Goal: Transaction & Acquisition: Purchase product/service

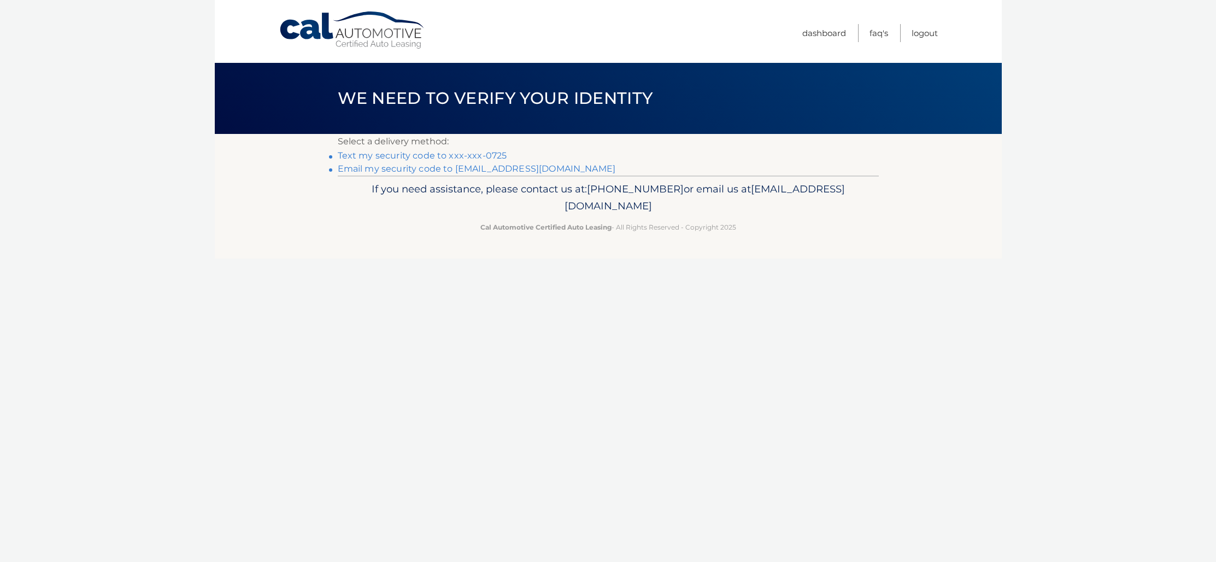
click at [462, 157] on link "Text my security code to xxx-xxx-0725" at bounding box center [422, 155] width 169 height 10
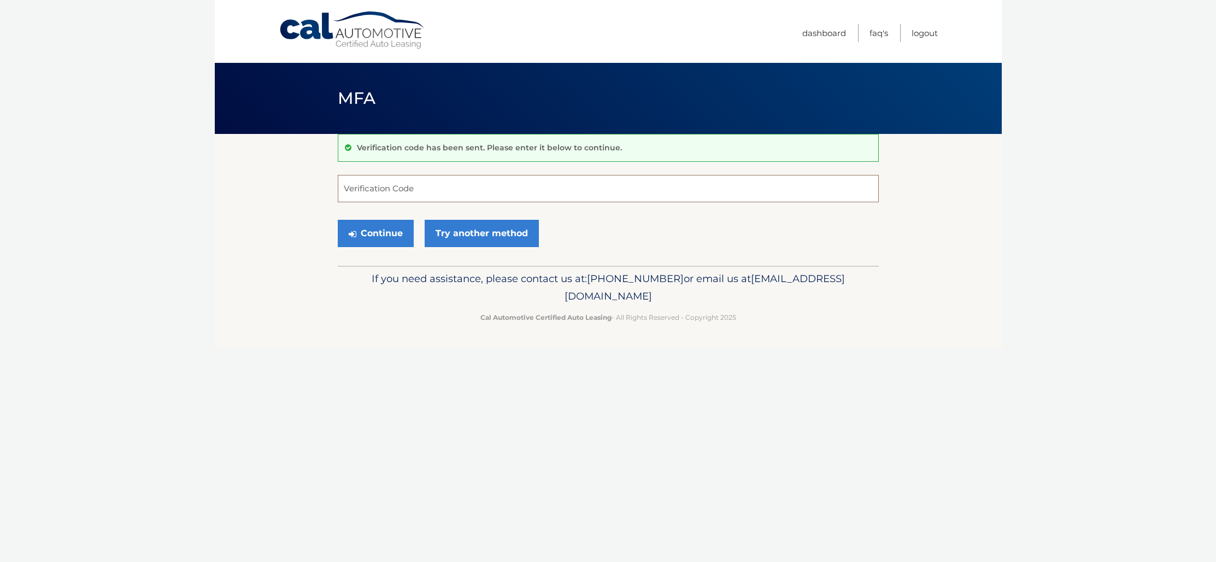
click at [484, 179] on input "Verification Code" at bounding box center [608, 188] width 541 height 27
type input "031963"
click at [377, 230] on button "Continue" at bounding box center [376, 233] width 76 height 27
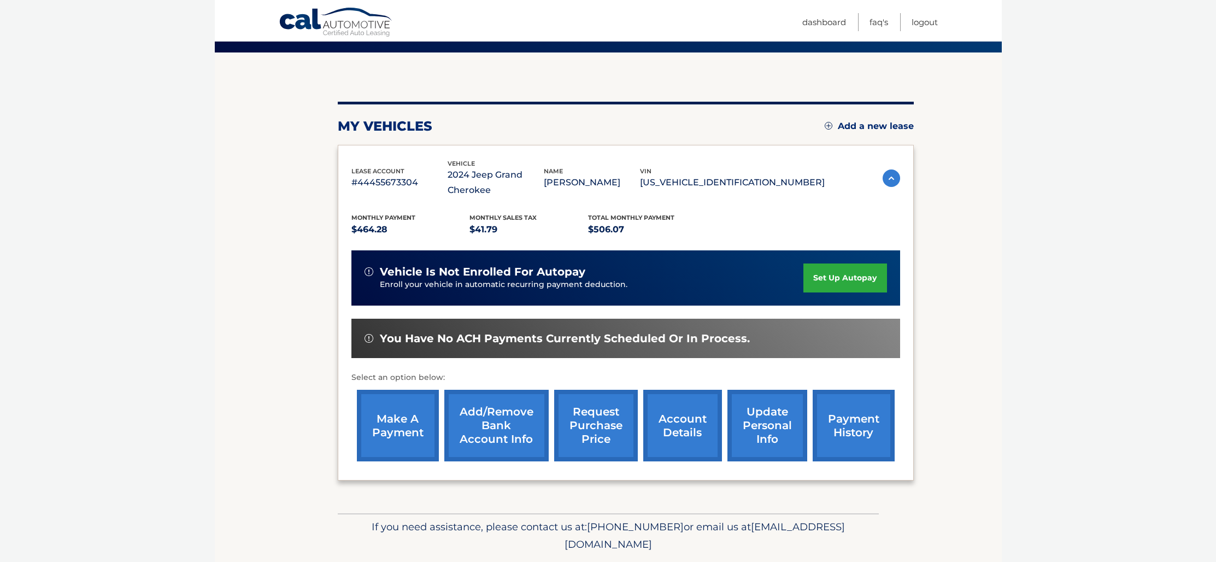
scroll to position [115, 0]
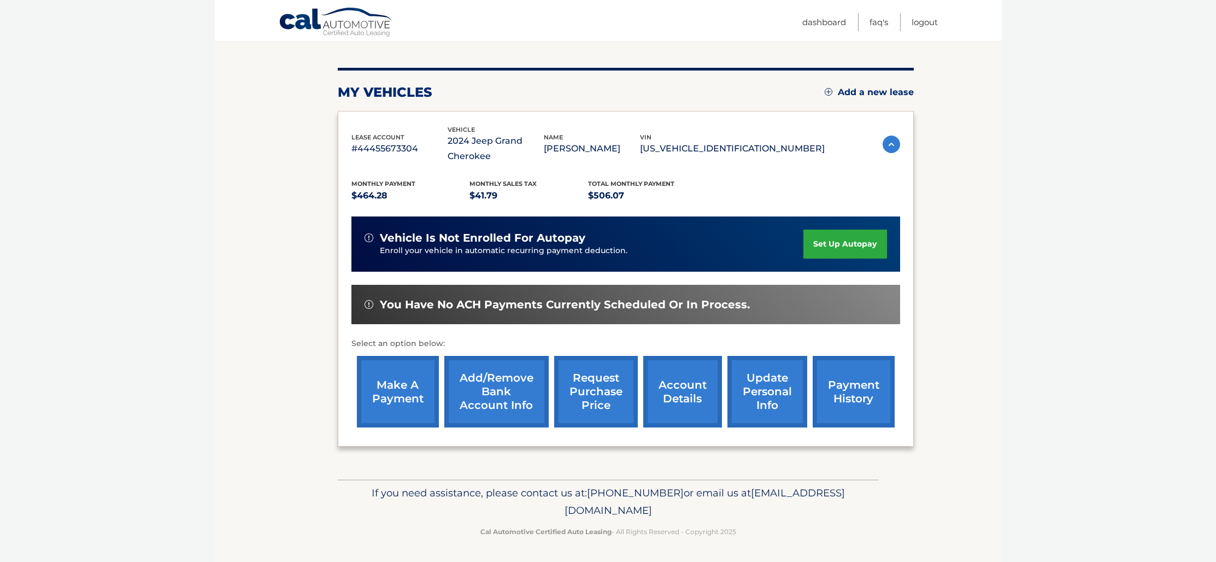
click at [392, 396] on link "make a payment" at bounding box center [398, 392] width 82 height 72
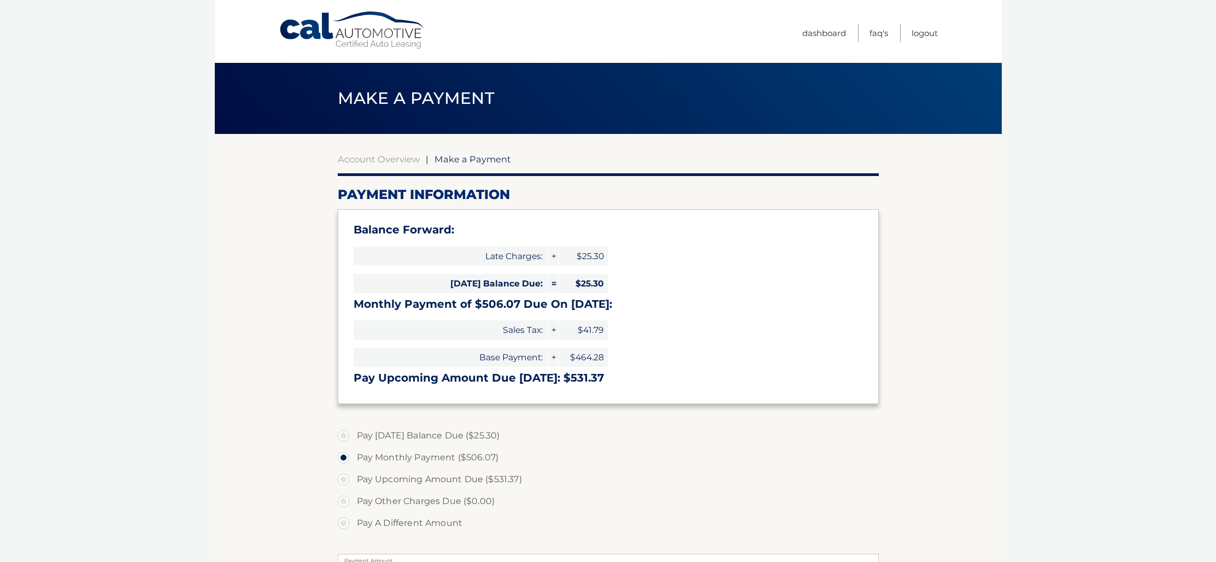
select select "YmE0NDcyY2EtNTZmNy00M2U4LTk1ODItMTMzMzlkNzlkMGJm"
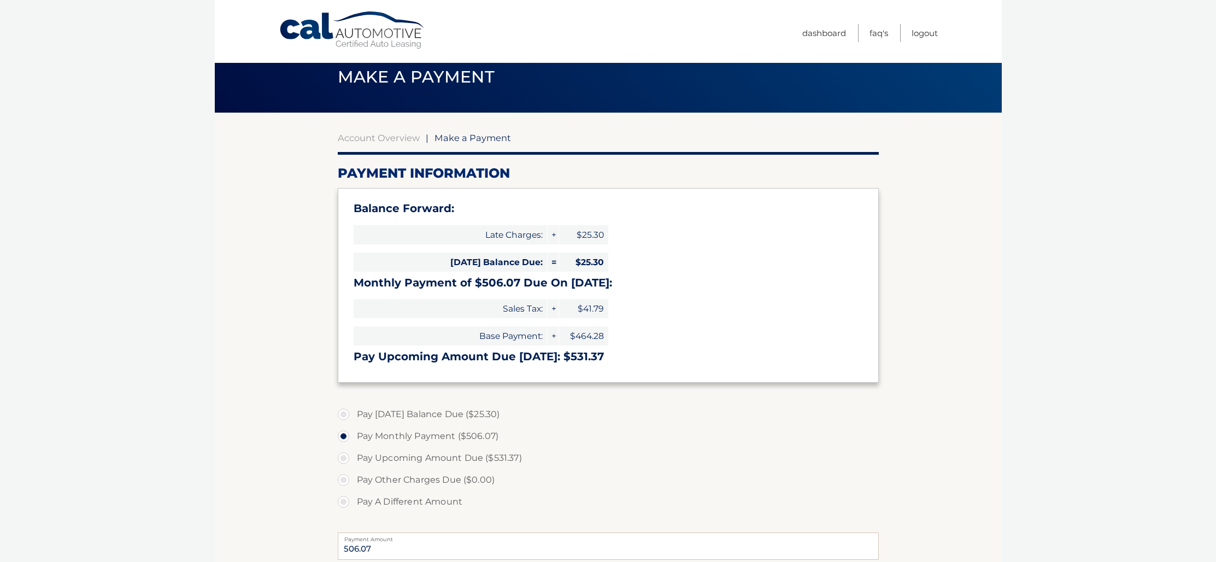
scroll to position [24, 0]
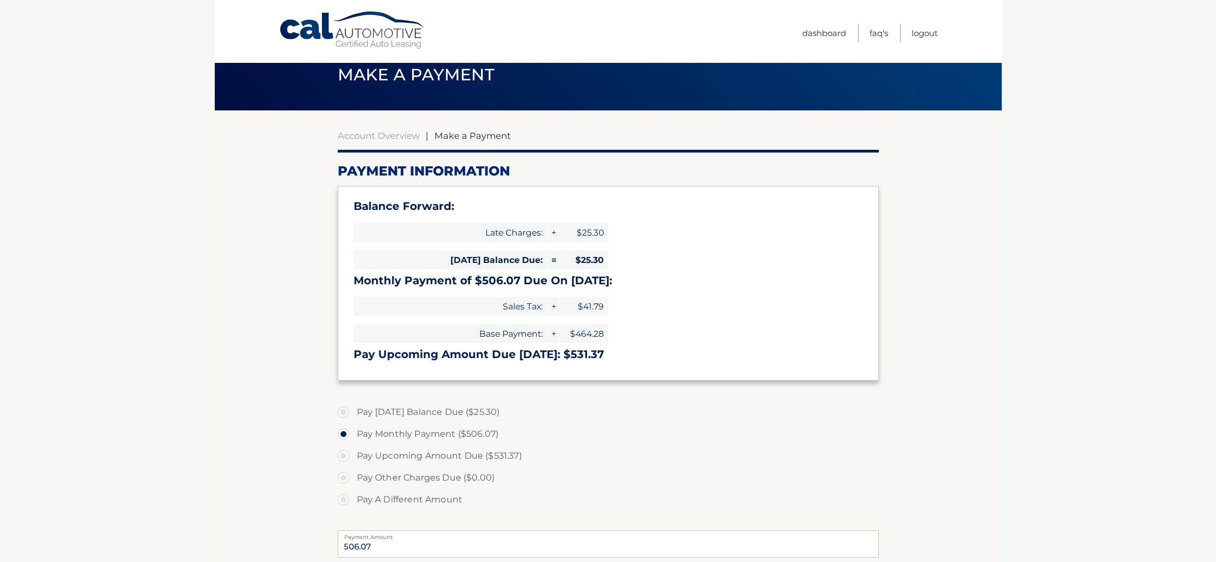
click at [396, 454] on label "Pay Upcoming Amount Due ($531.37)" at bounding box center [608, 456] width 541 height 22
click at [353, 454] on input "Pay Upcoming Amount Due ($531.37)" at bounding box center [347, 453] width 11 height 17
radio input "true"
type input "531.37"
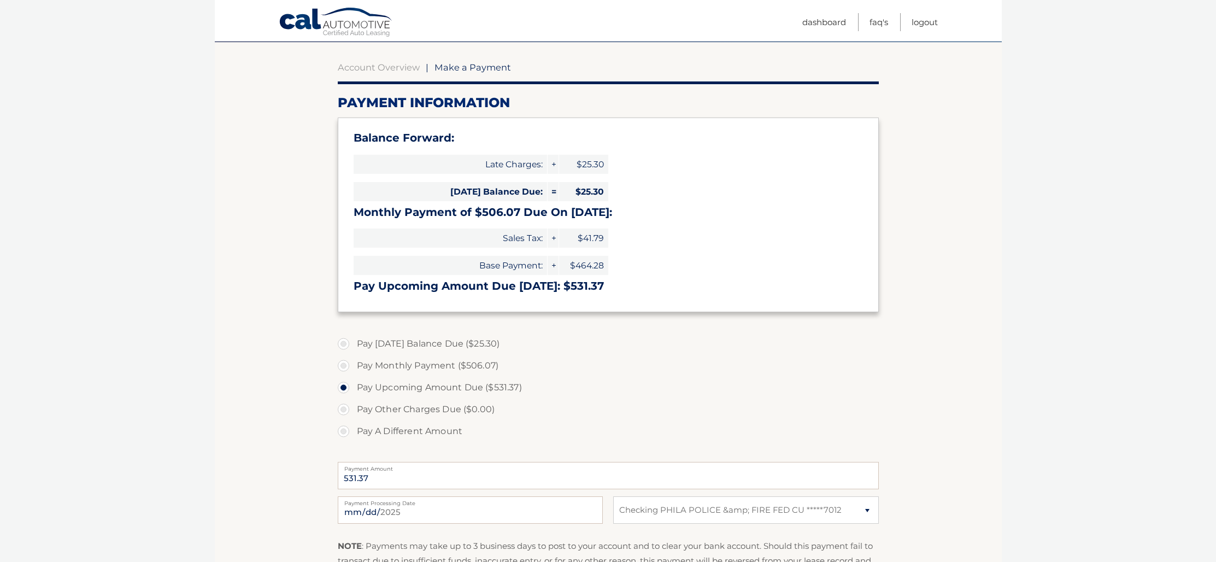
scroll to position [150, 0]
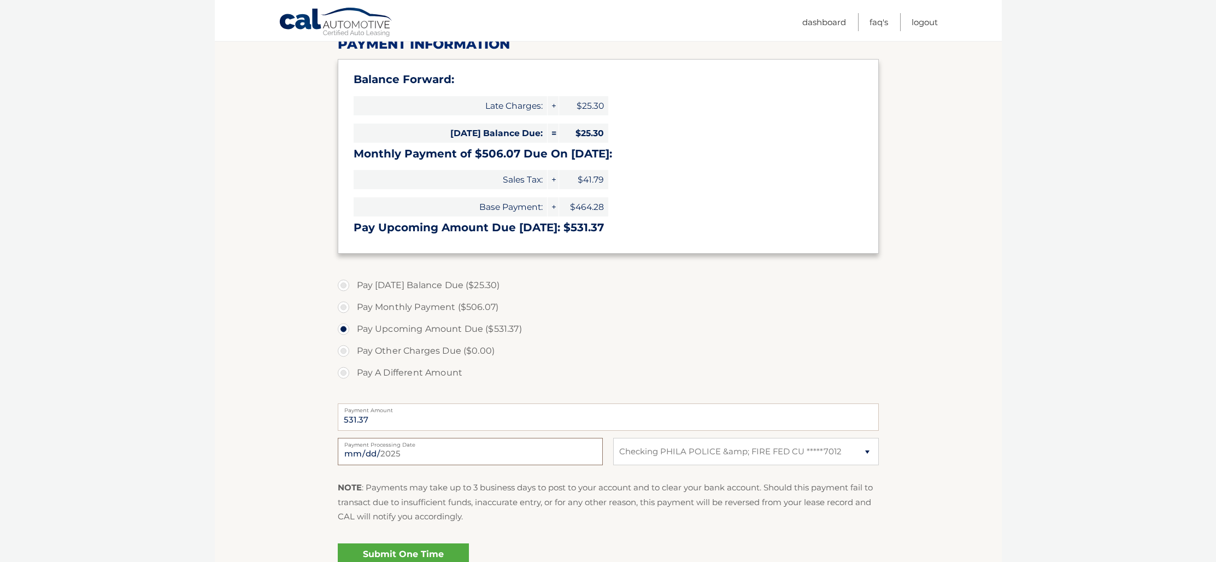
click at [459, 459] on input "2025-09-02" at bounding box center [470, 451] width 265 height 27
type input "2025-09-12"
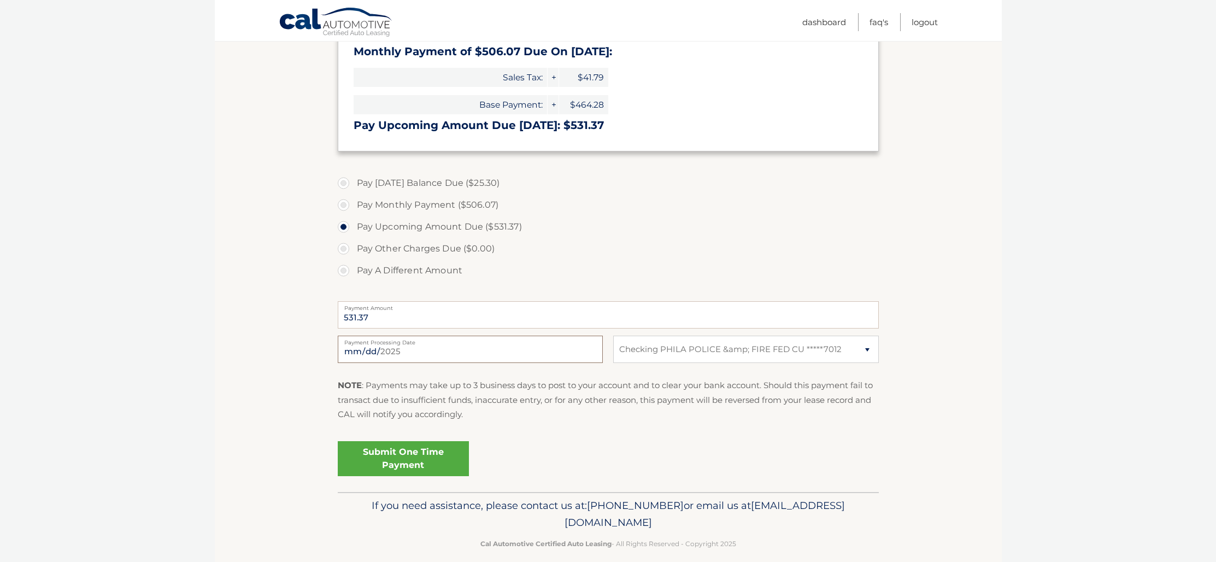
scroll to position [250, 0]
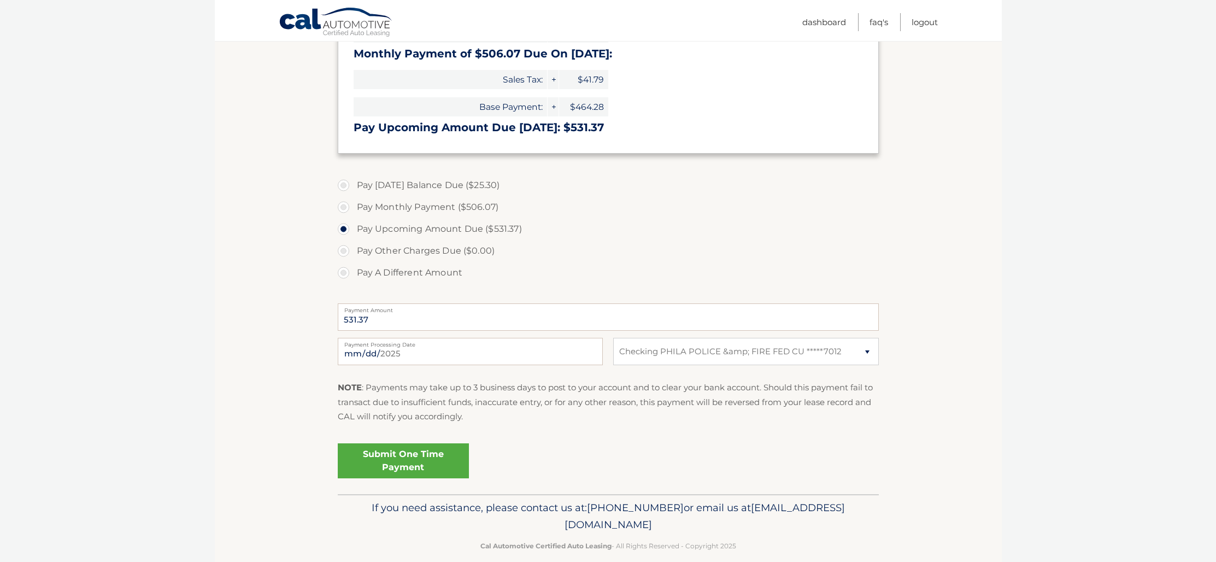
click at [409, 468] on link "Submit One Time Payment" at bounding box center [403, 460] width 131 height 35
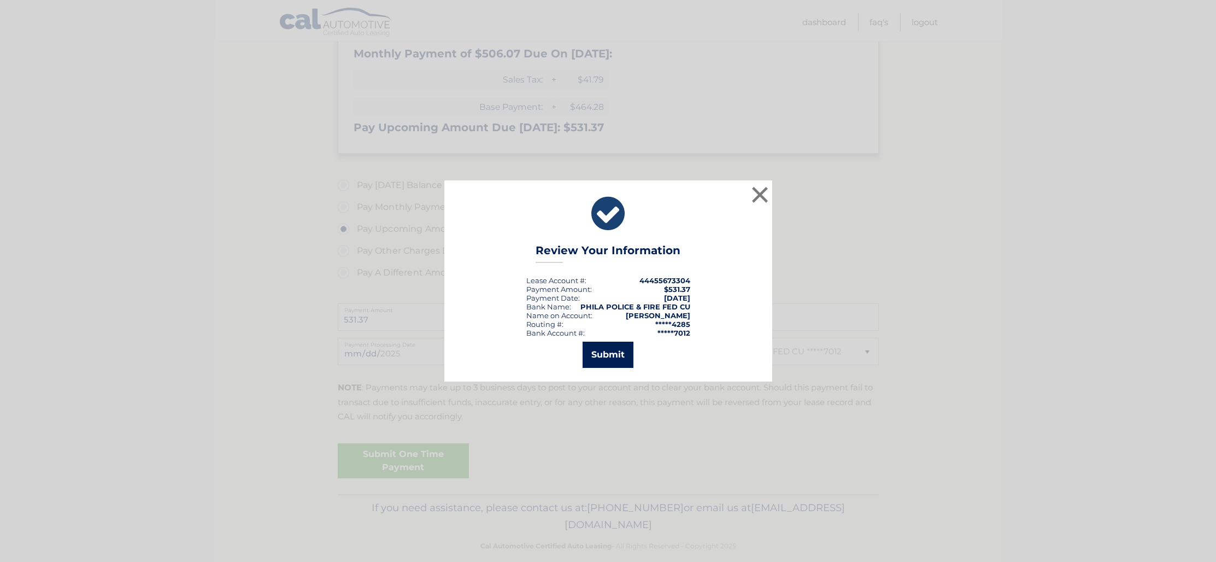
click at [600, 357] on button "Submit" at bounding box center [608, 355] width 51 height 26
